Goal: Learn about a topic

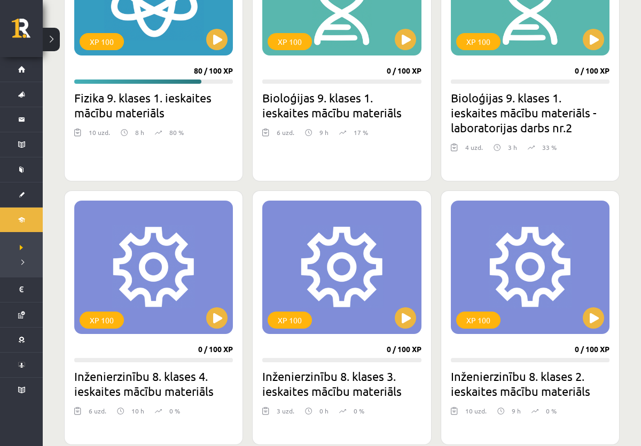
scroll to position [84, 0]
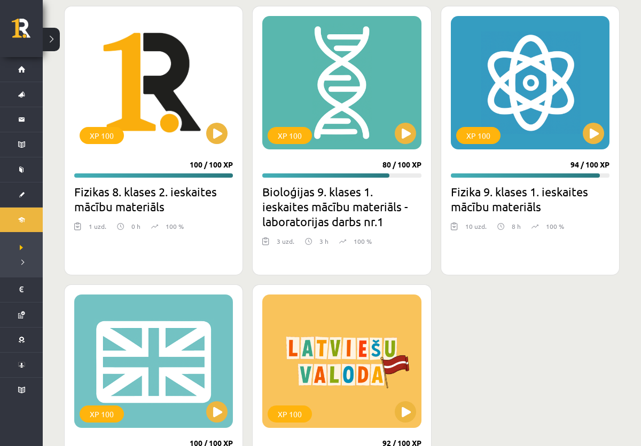
scroll to position [1550, 0]
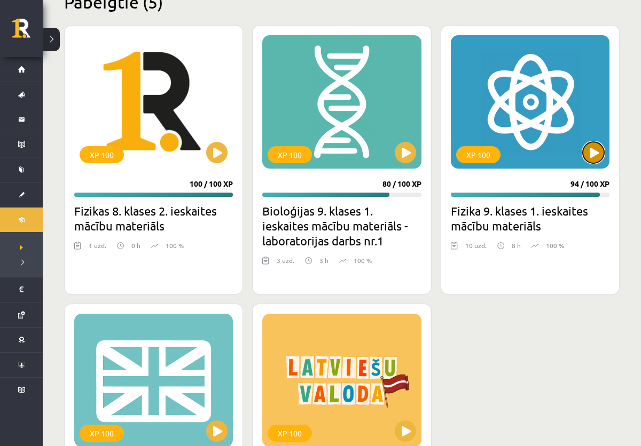
click at [590, 151] on button at bounding box center [593, 152] width 21 height 21
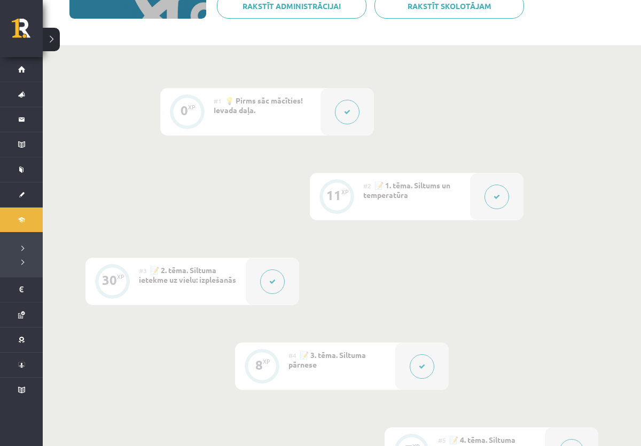
scroll to position [200, 0]
click at [485, 180] on div at bounding box center [496, 196] width 53 height 48
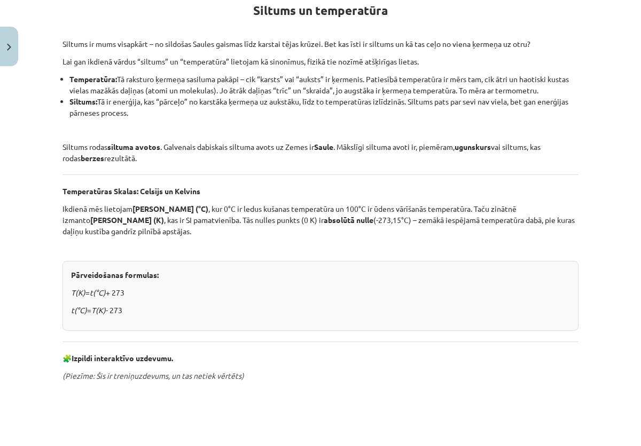
scroll to position [211, 0]
